Goal: Find specific page/section: Find specific page/section

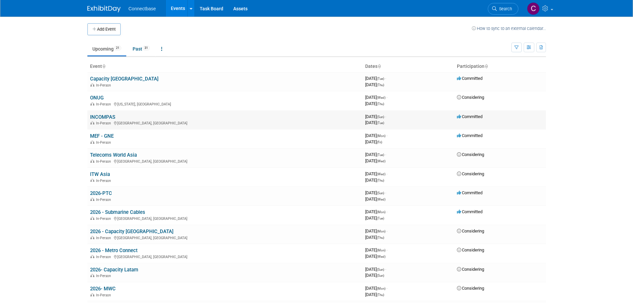
click at [106, 122] on span "In-Person" at bounding box center [104, 123] width 17 height 4
click at [103, 115] on link "INCOMPAS" at bounding box center [102, 117] width 25 height 6
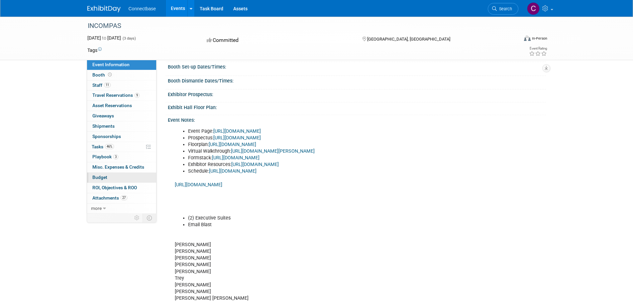
click at [107, 176] on link "Budget" at bounding box center [121, 178] width 69 height 10
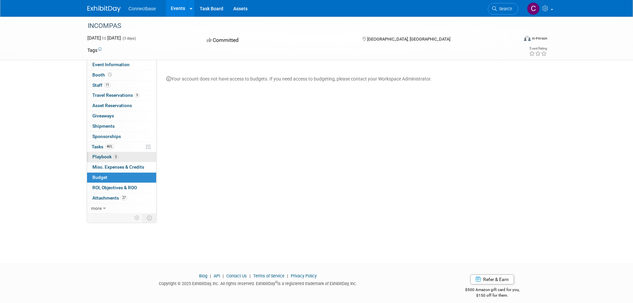
click at [98, 155] on span "Playbook 3" at bounding box center [105, 156] width 26 height 5
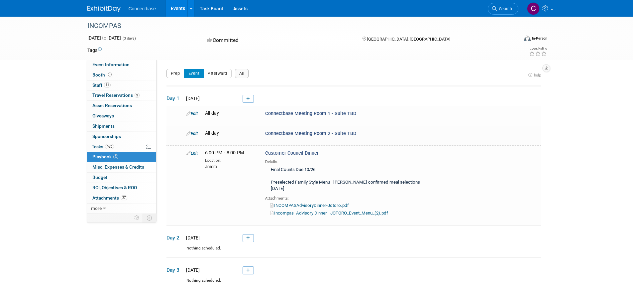
click at [171, 72] on button "Prep" at bounding box center [176, 73] width 18 height 9
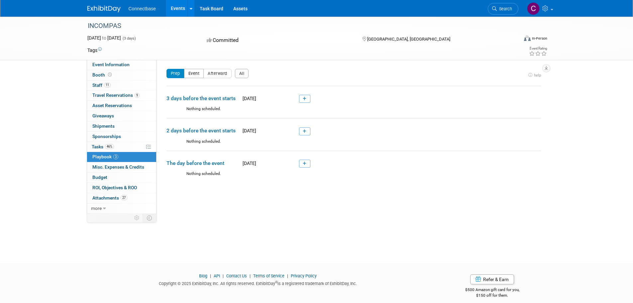
click at [191, 72] on button "Event" at bounding box center [194, 73] width 20 height 9
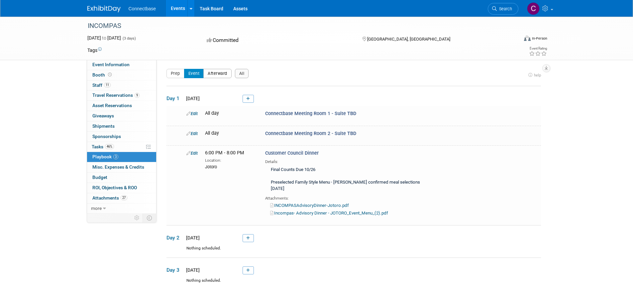
click at [218, 77] on button "Afterward" at bounding box center [217, 73] width 28 height 9
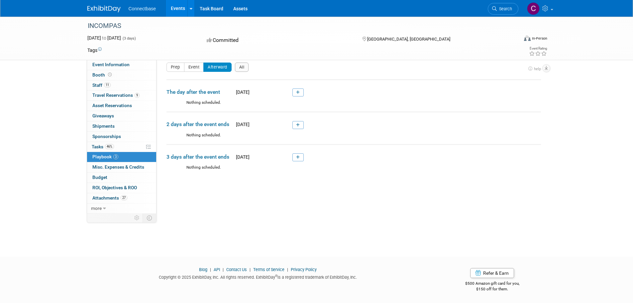
scroll to position [7, 0]
click at [240, 65] on button "All" at bounding box center [242, 66] width 14 height 9
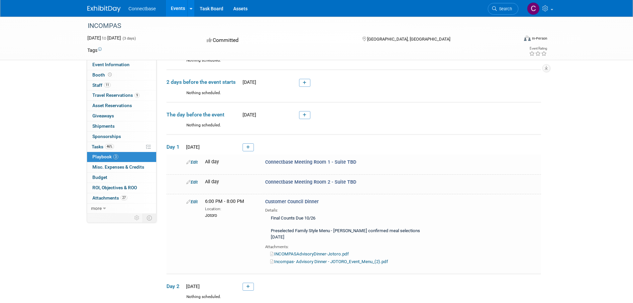
scroll to position [140, 0]
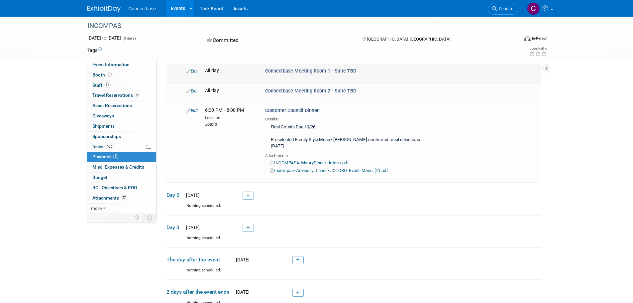
click at [195, 70] on link "Edit" at bounding box center [192, 70] width 11 height 5
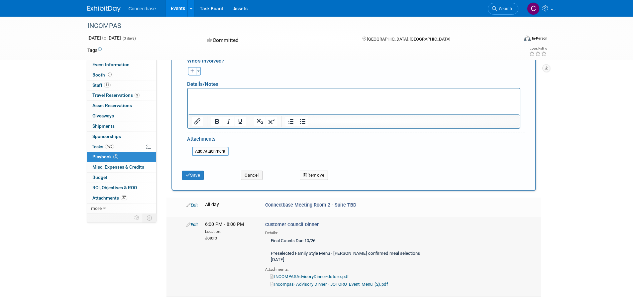
scroll to position [367, 0]
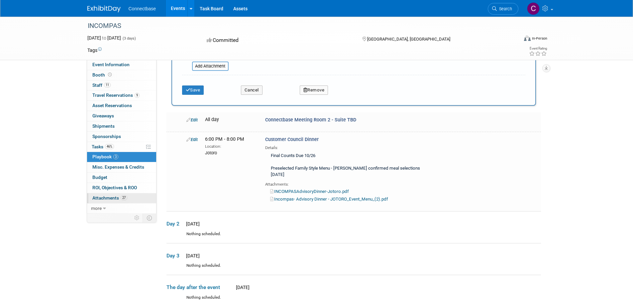
click at [111, 197] on span "Attachments 27" at bounding box center [109, 197] width 35 height 5
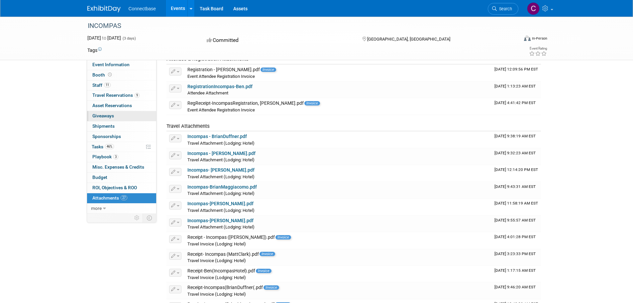
scroll to position [62, 0]
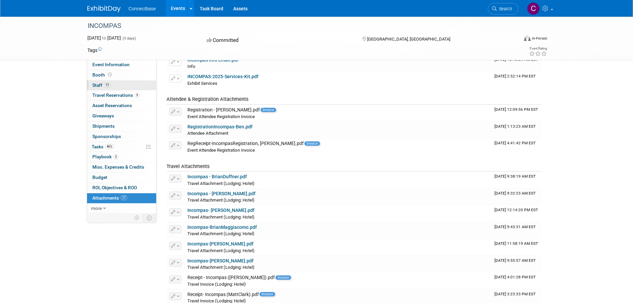
click at [98, 85] on span "Staff 11" at bounding box center [101, 84] width 18 height 5
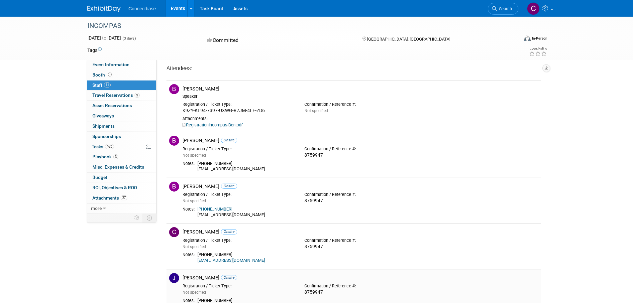
scroll to position [0, 0]
